Goal: Participate in discussion: Engage in conversation with other users on a specific topic

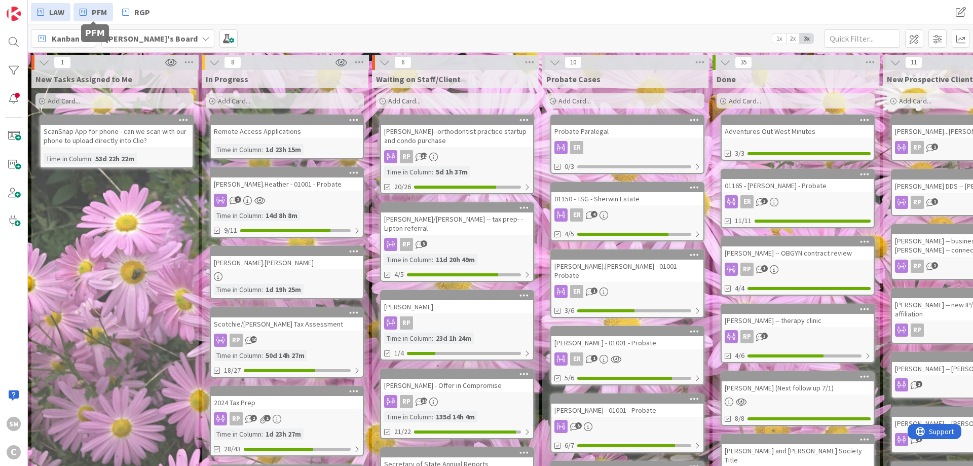
click at [86, 11] on icon at bounding box center [83, 12] width 7 height 13
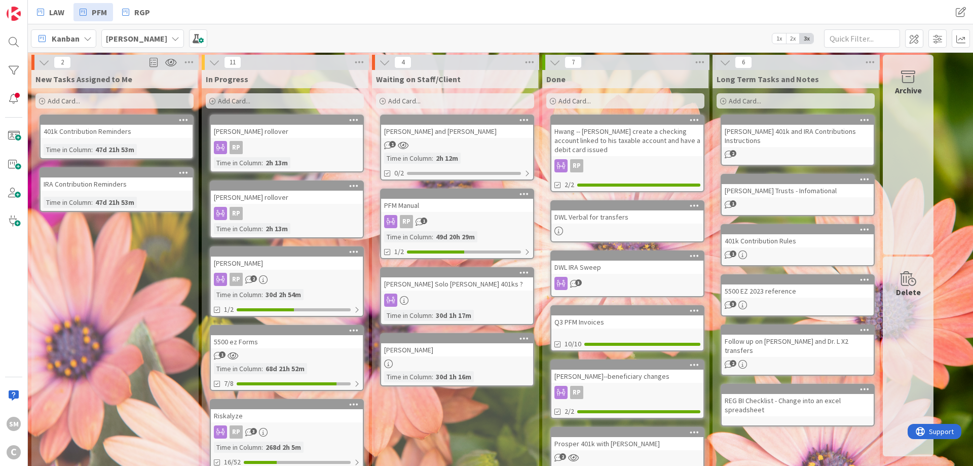
click at [249, 129] on div "[PERSON_NAME] rollover" at bounding box center [287, 131] width 152 height 13
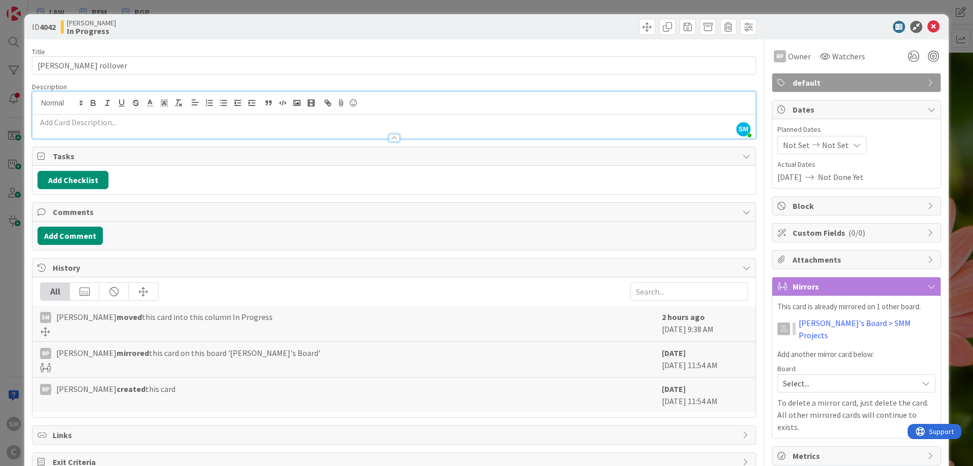
click at [101, 115] on div at bounding box center [393, 127] width 723 height 24
click at [53, 235] on button "Add Comment" at bounding box center [70, 236] width 65 height 18
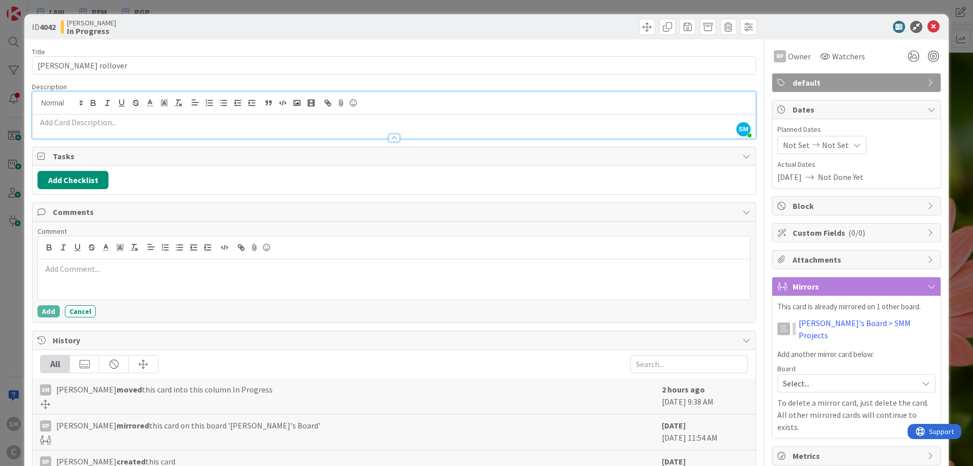
click at [158, 273] on p at bounding box center [394, 269] width 704 height 12
click at [319, 264] on p "Can use Digital Workflow or Transfer of Account form (DocuSign) -" at bounding box center [394, 269] width 704 height 12
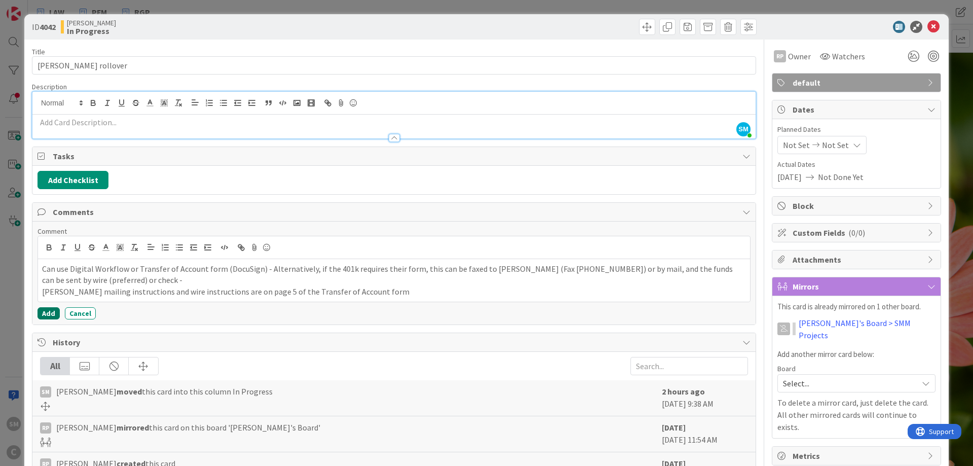
click at [48, 315] on button "Add" at bounding box center [49, 313] width 22 height 12
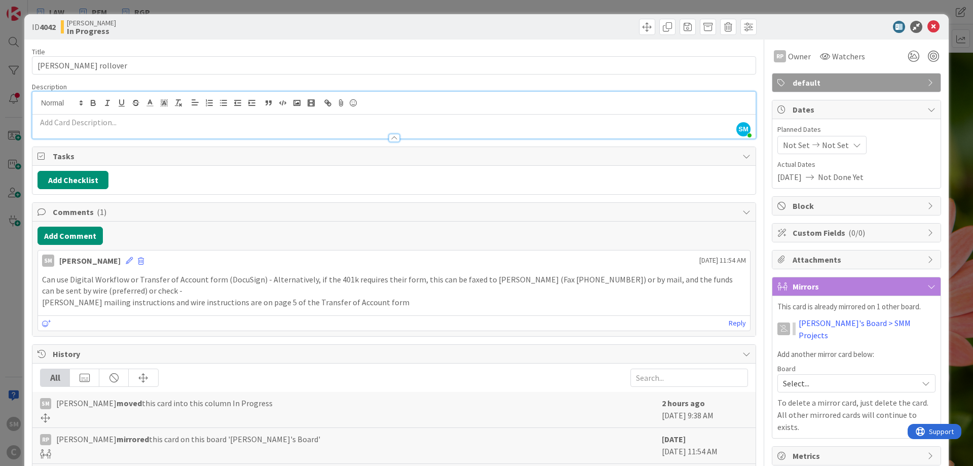
click at [185, 300] on p "[PERSON_NAME] mailing instructions and wire instructions are on page 5 of the T…" at bounding box center [394, 303] width 704 height 12
click at [115, 295] on p "Can use Digital Workflow or Transfer of Account form (DocuSign) - Alternatively…" at bounding box center [394, 285] width 704 height 23
